Goal: Information Seeking & Learning: Learn about a topic

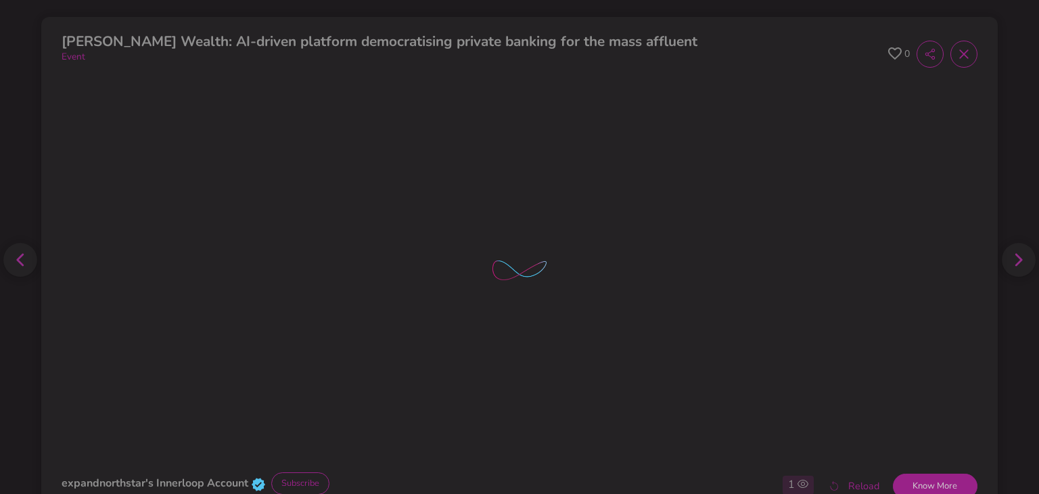
scroll to position [3, 0]
click at [477, 469] on div "expandnorthstar's Innerloop Account Subscribe 1 1 Reload Know More 0" at bounding box center [519, 484] width 915 height 31
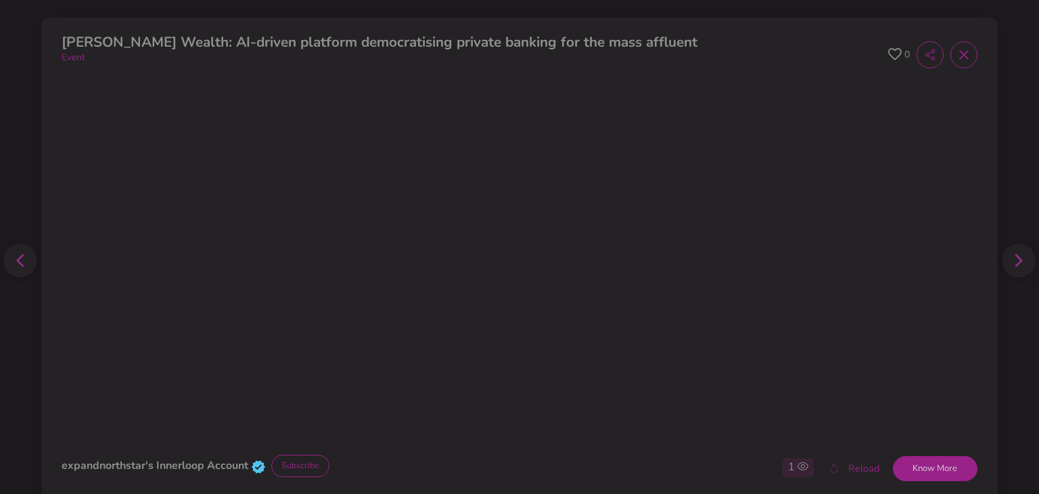
scroll to position [0, 0]
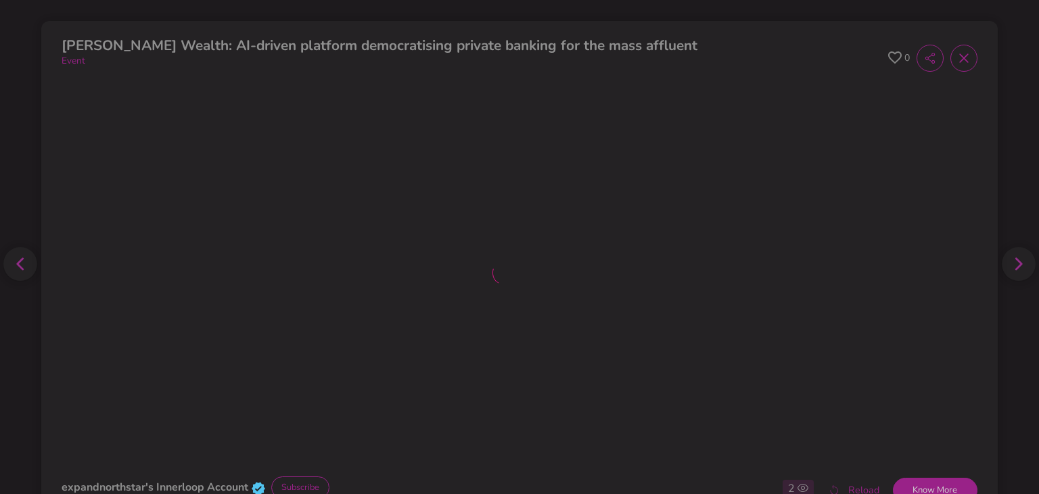
click at [476, 275] on div at bounding box center [519, 274] width 915 height 385
click at [888, 60] on icon at bounding box center [895, 57] width 14 height 12
click at [936, 480] on button "Know More" at bounding box center [935, 491] width 85 height 26
drag, startPoint x: 890, startPoint y: 475, endPoint x: 901, endPoint y: 484, distance: 14.4
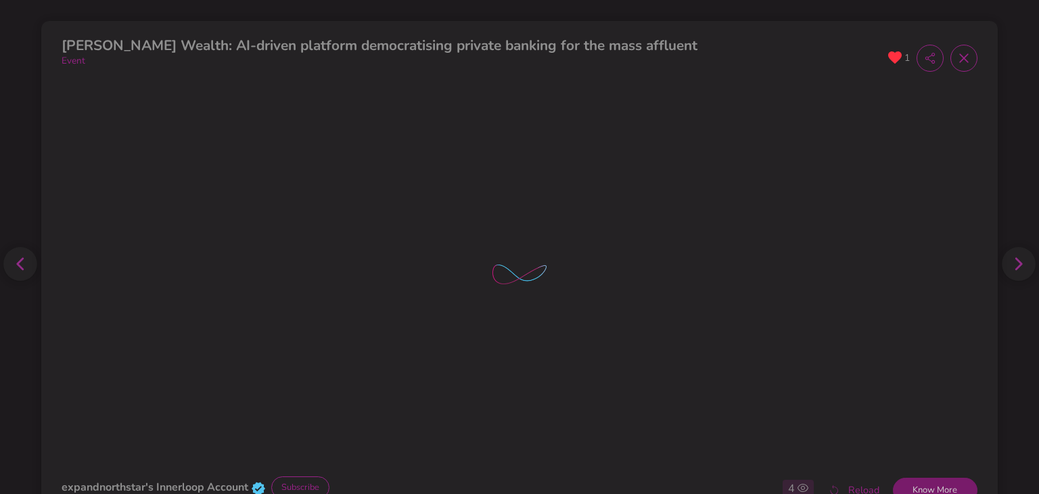
click at [897, 480] on div "expandnorthstar's Innerloop Account Subscribe 4 4 Reload Know More 1" at bounding box center [519, 487] width 915 height 31
click at [901, 484] on button "Know More" at bounding box center [935, 491] width 85 height 26
click at [927, 486] on button "Know More" at bounding box center [935, 491] width 85 height 26
click at [908, 486] on button "Know More" at bounding box center [935, 491] width 85 height 26
click at [957, 56] on icon at bounding box center [964, 58] width 14 height 14
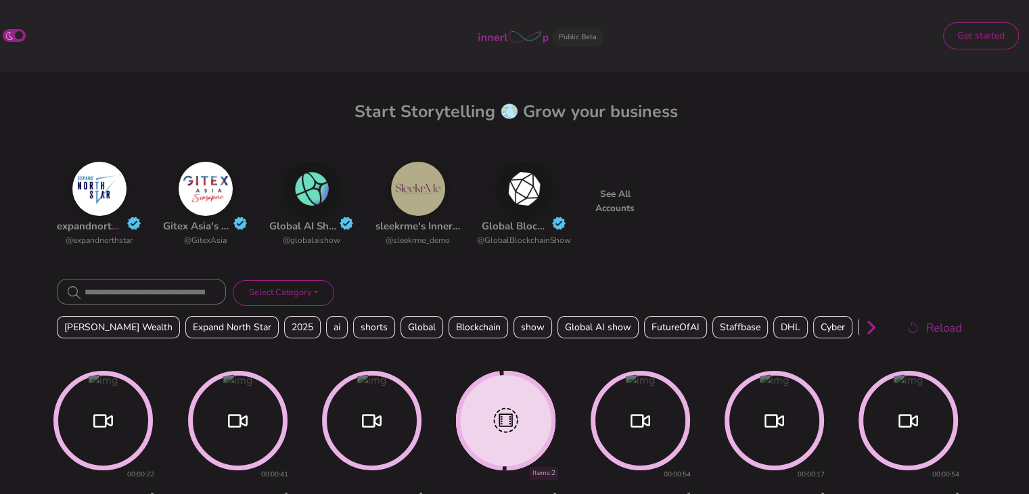
click at [95, 206] on img at bounding box center [99, 189] width 54 height 54
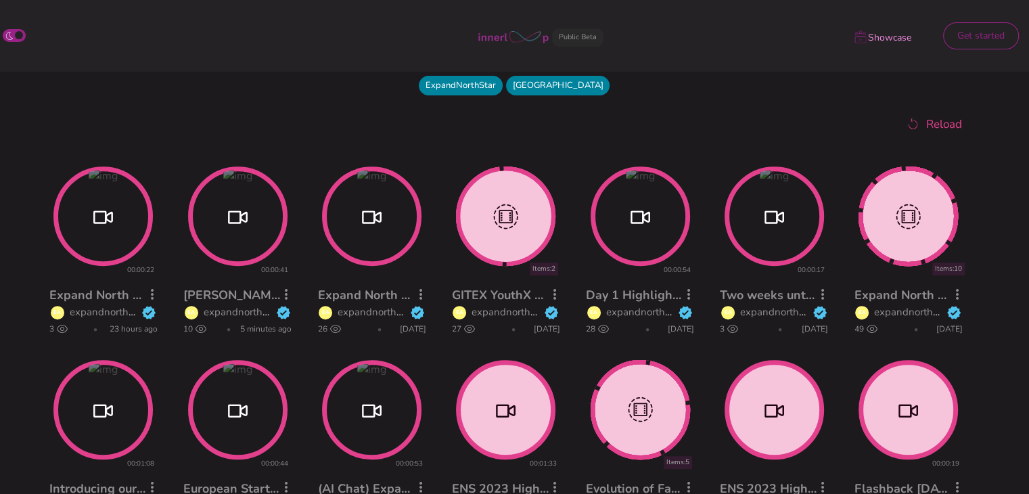
scroll to position [506, 0]
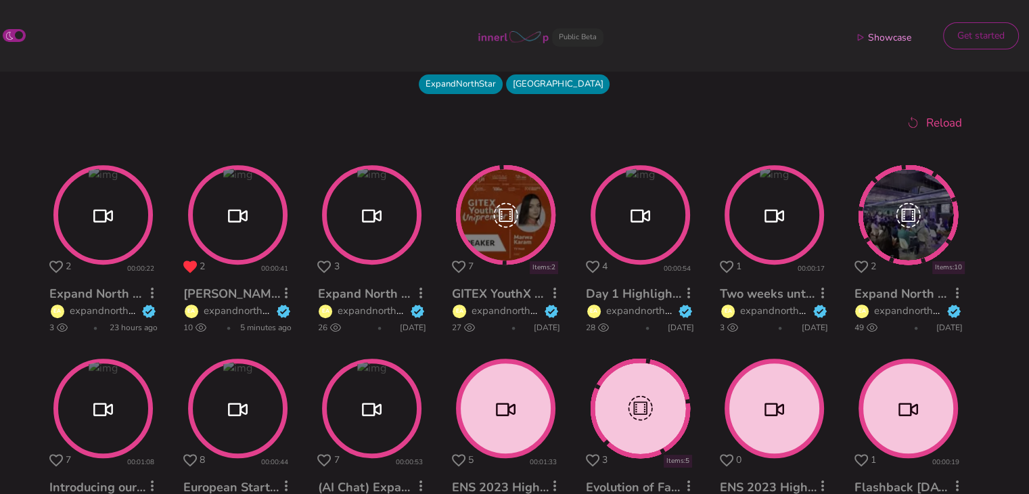
click at [103, 249] on circle at bounding box center [102, 215] width 95 height 95
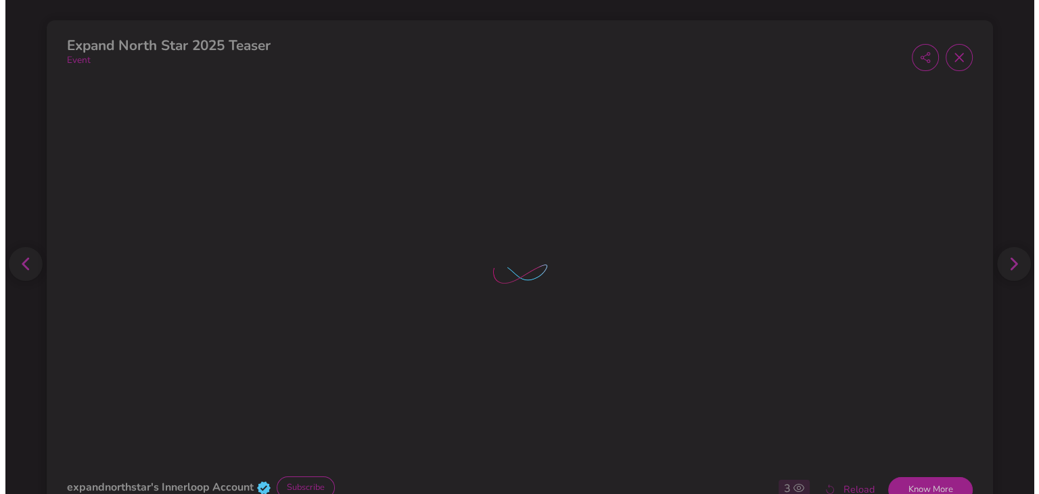
scroll to position [639, 0]
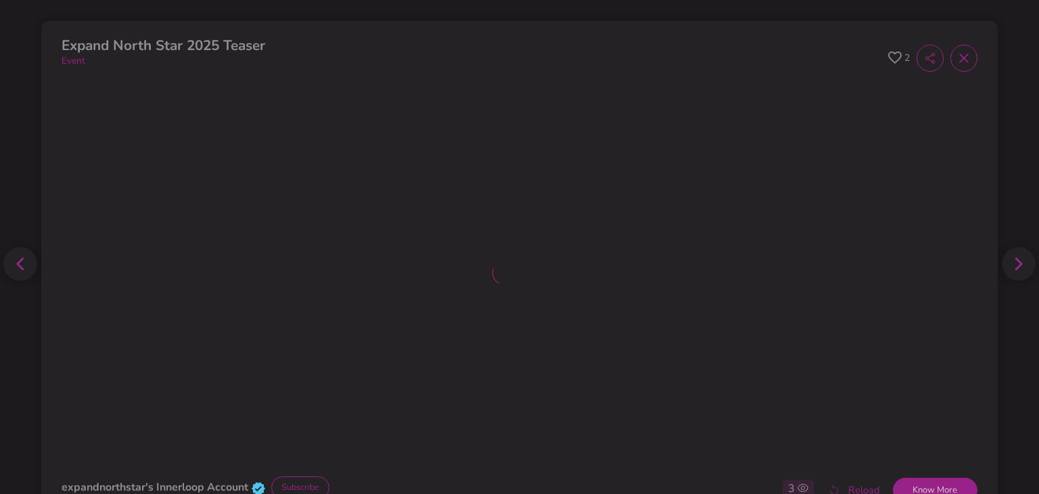
click at [957, 60] on icon at bounding box center [964, 58] width 14 height 14
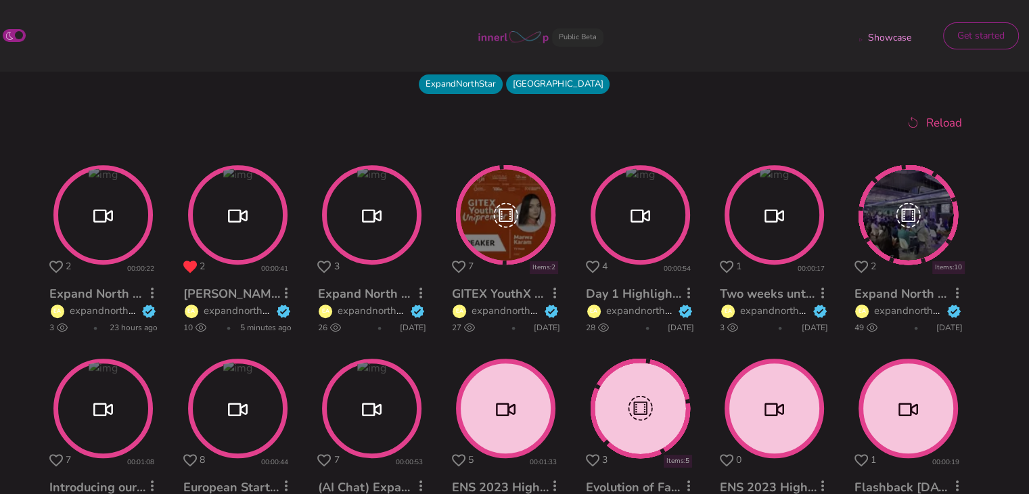
click at [115, 223] on circle at bounding box center [102, 215] width 95 height 95
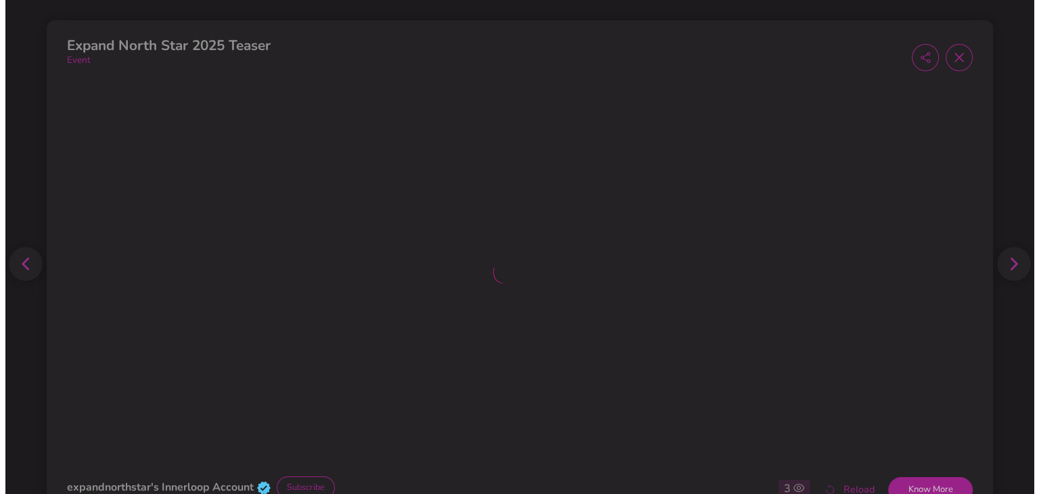
scroll to position [639, 0]
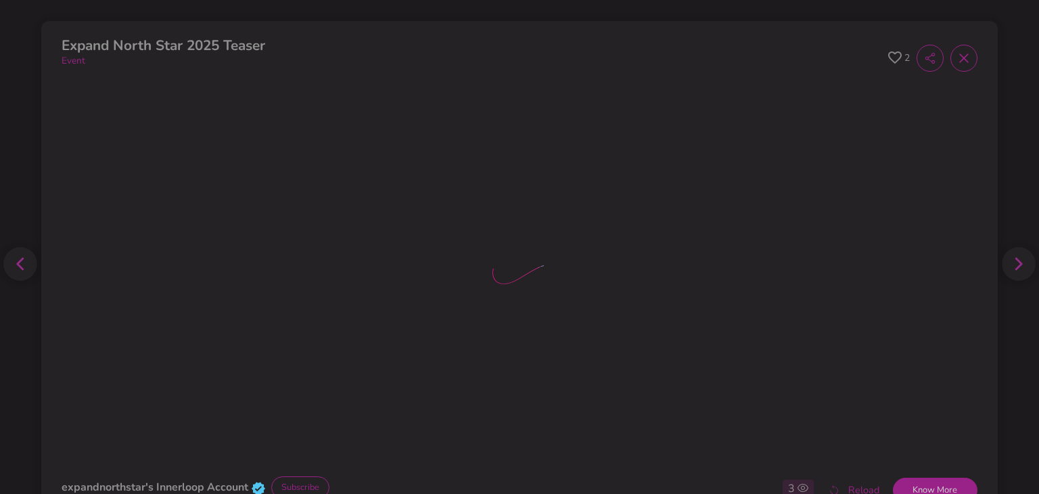
click at [959, 60] on icon at bounding box center [964, 58] width 14 height 14
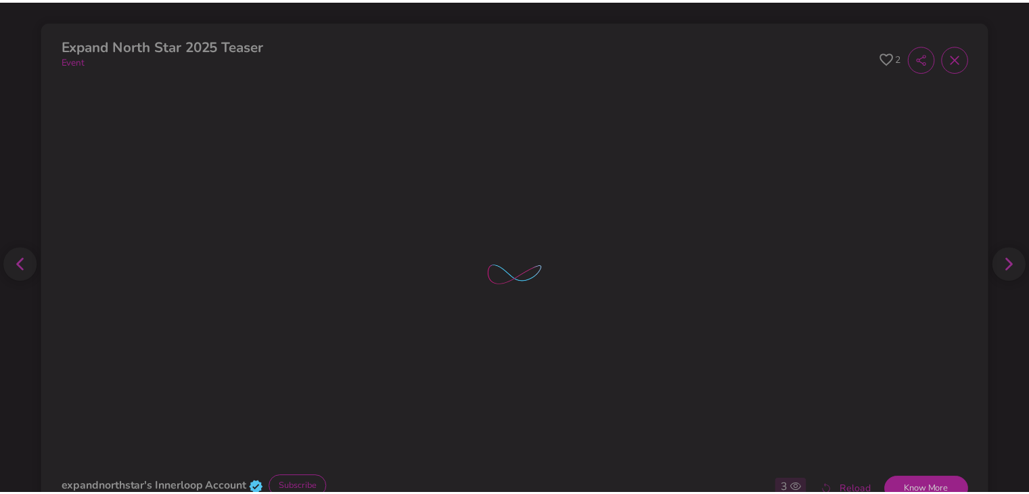
scroll to position [506, 0]
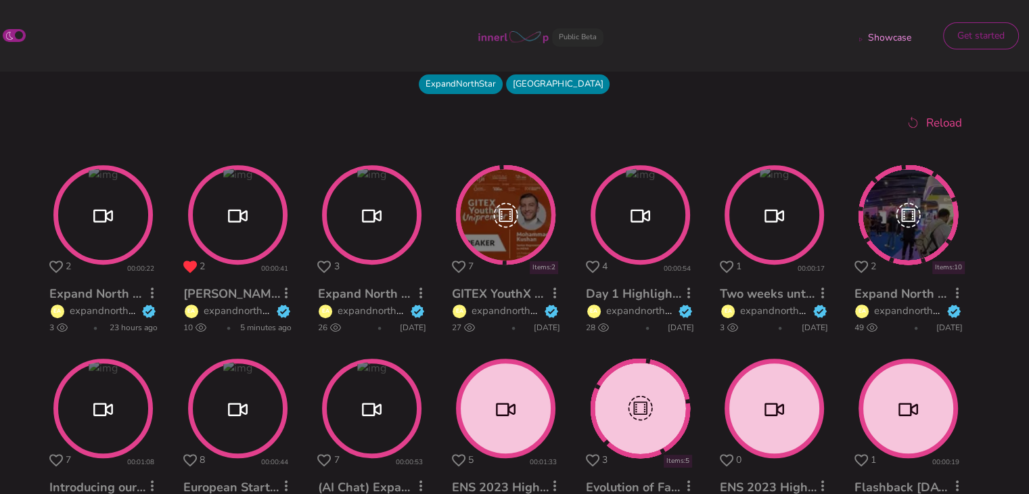
click at [129, 213] on circle at bounding box center [102, 215] width 95 height 95
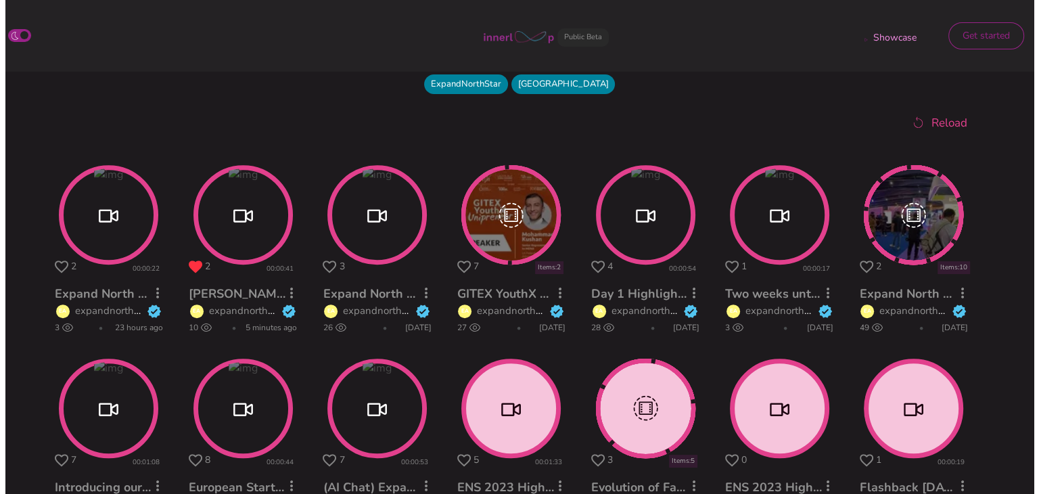
scroll to position [639, 0]
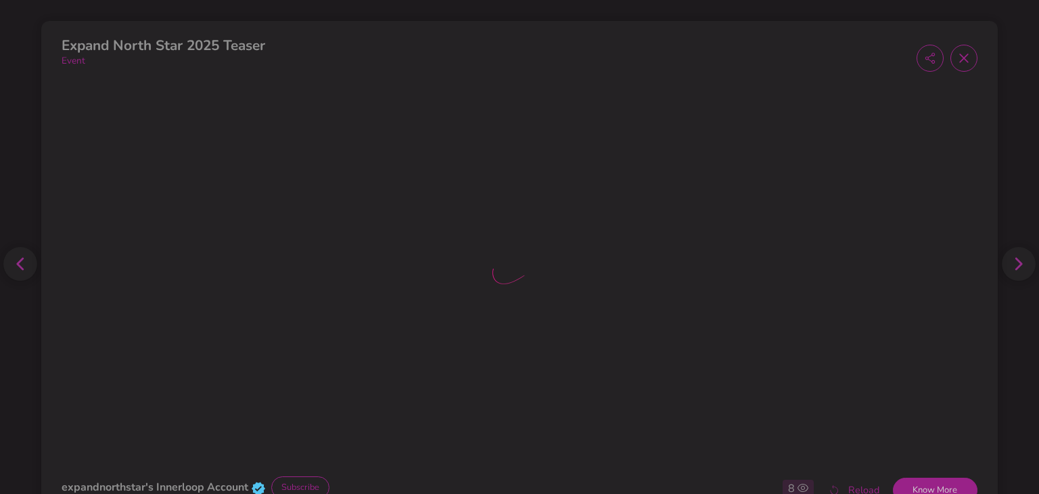
click at [959, 52] on icon at bounding box center [964, 58] width 14 height 14
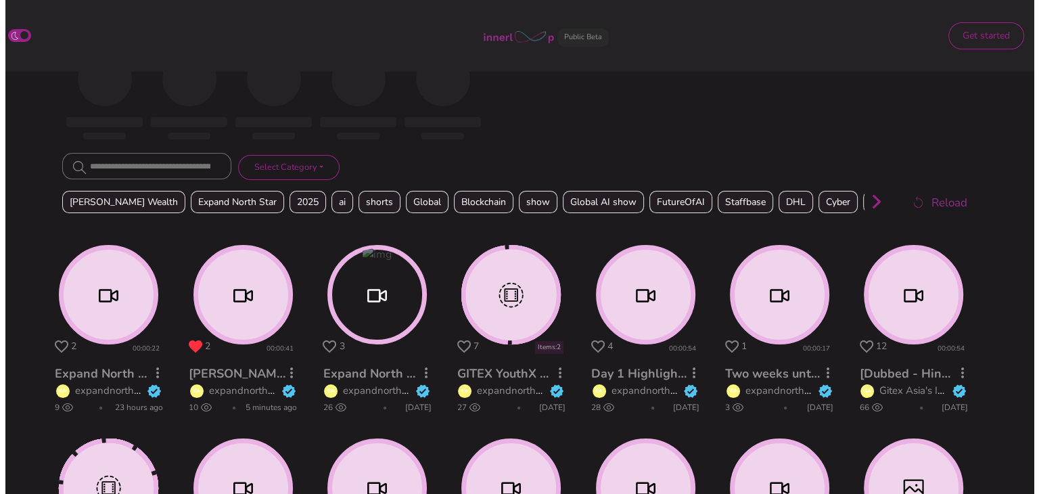
scroll to position [150, 0]
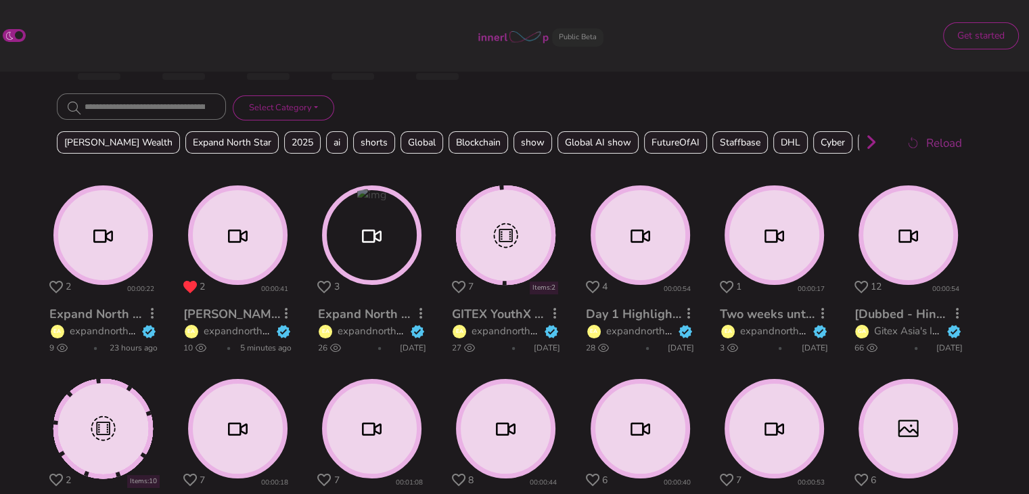
click at [230, 248] on circle at bounding box center [237, 234] width 95 height 95
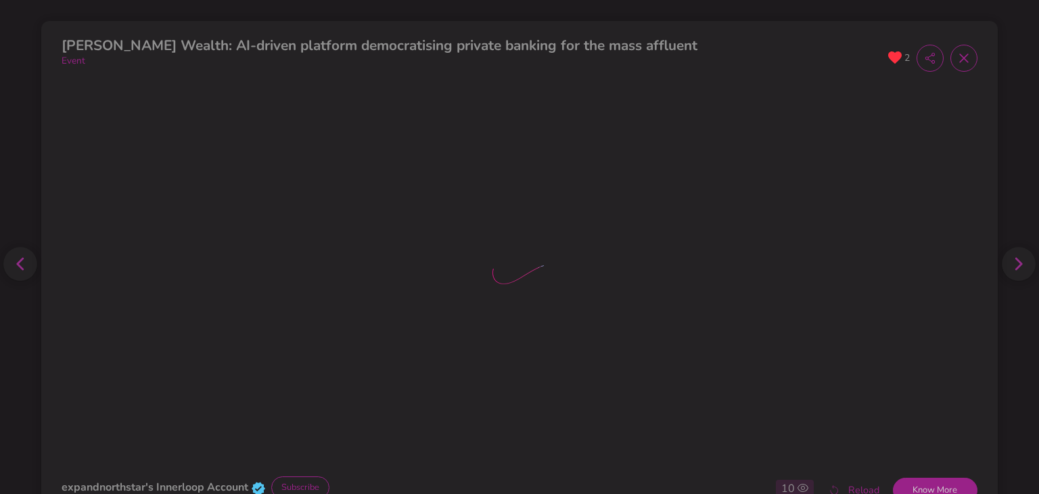
scroll to position [185, 0]
click at [959, 60] on icon at bounding box center [963, 57] width 9 height 9
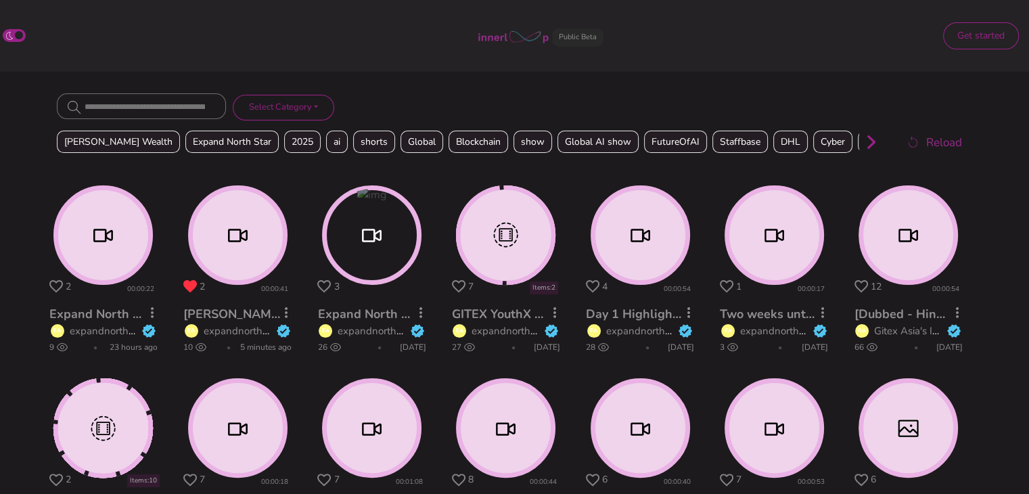
click at [237, 254] on circle at bounding box center [237, 234] width 95 height 95
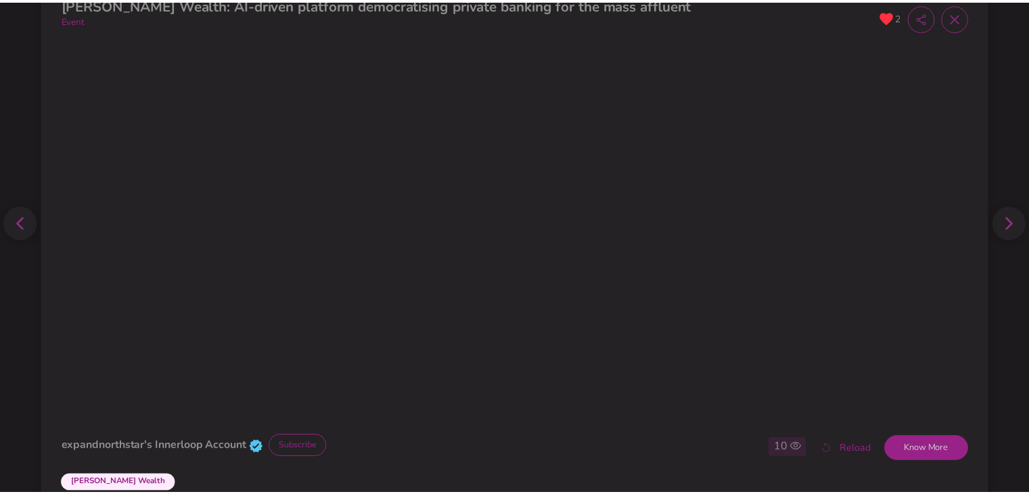
scroll to position [11, 0]
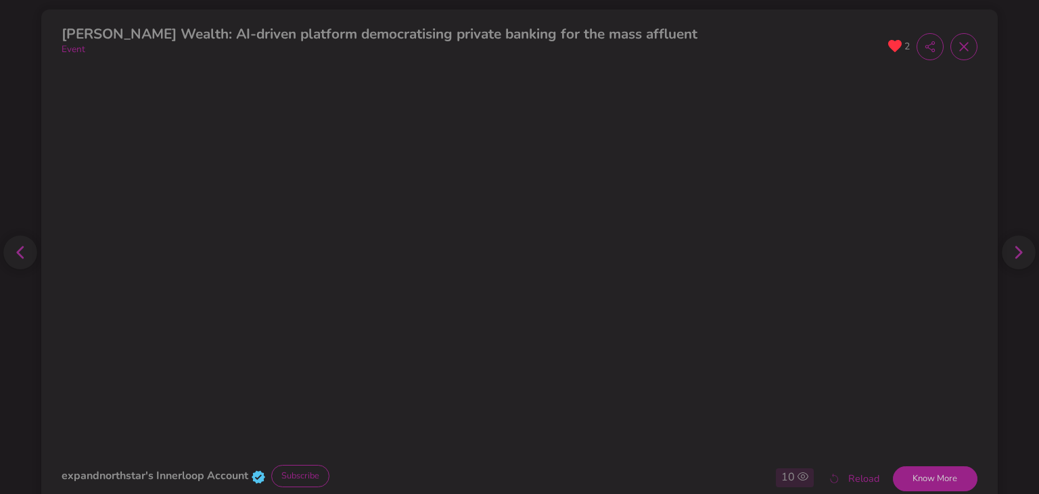
click at [954, 38] on span at bounding box center [963, 46] width 27 height 27
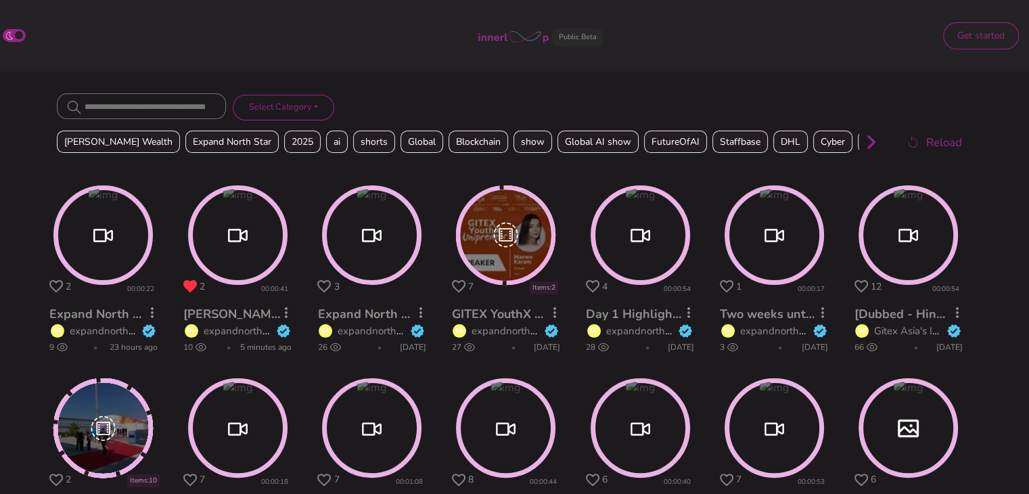
click at [252, 252] on circle at bounding box center [237, 234] width 95 height 95
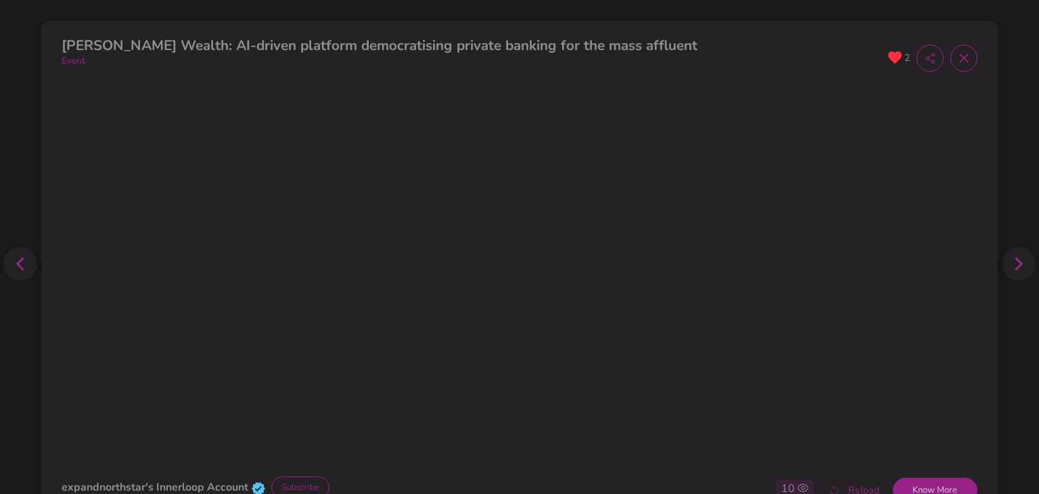
click at [961, 53] on span at bounding box center [963, 58] width 27 height 27
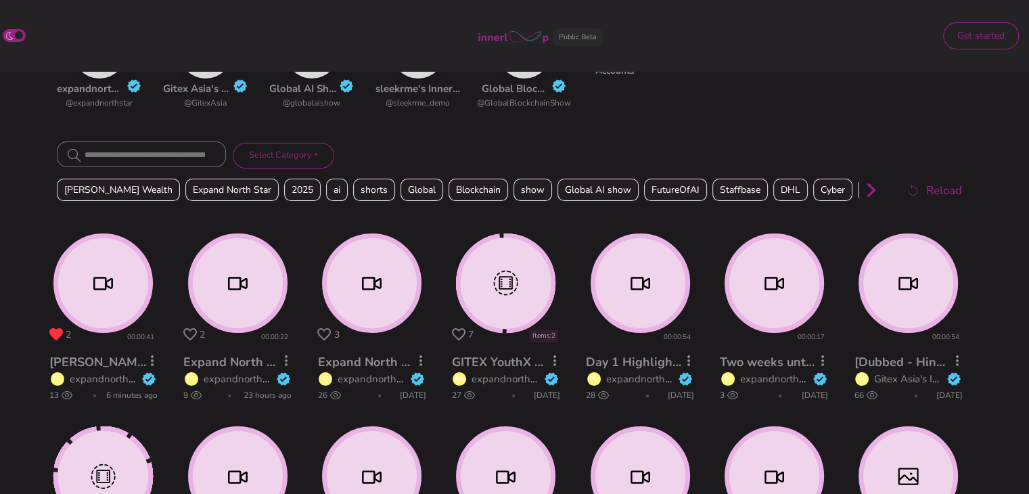
scroll to position [138, 0]
